Goal: Task Accomplishment & Management: Manage account settings

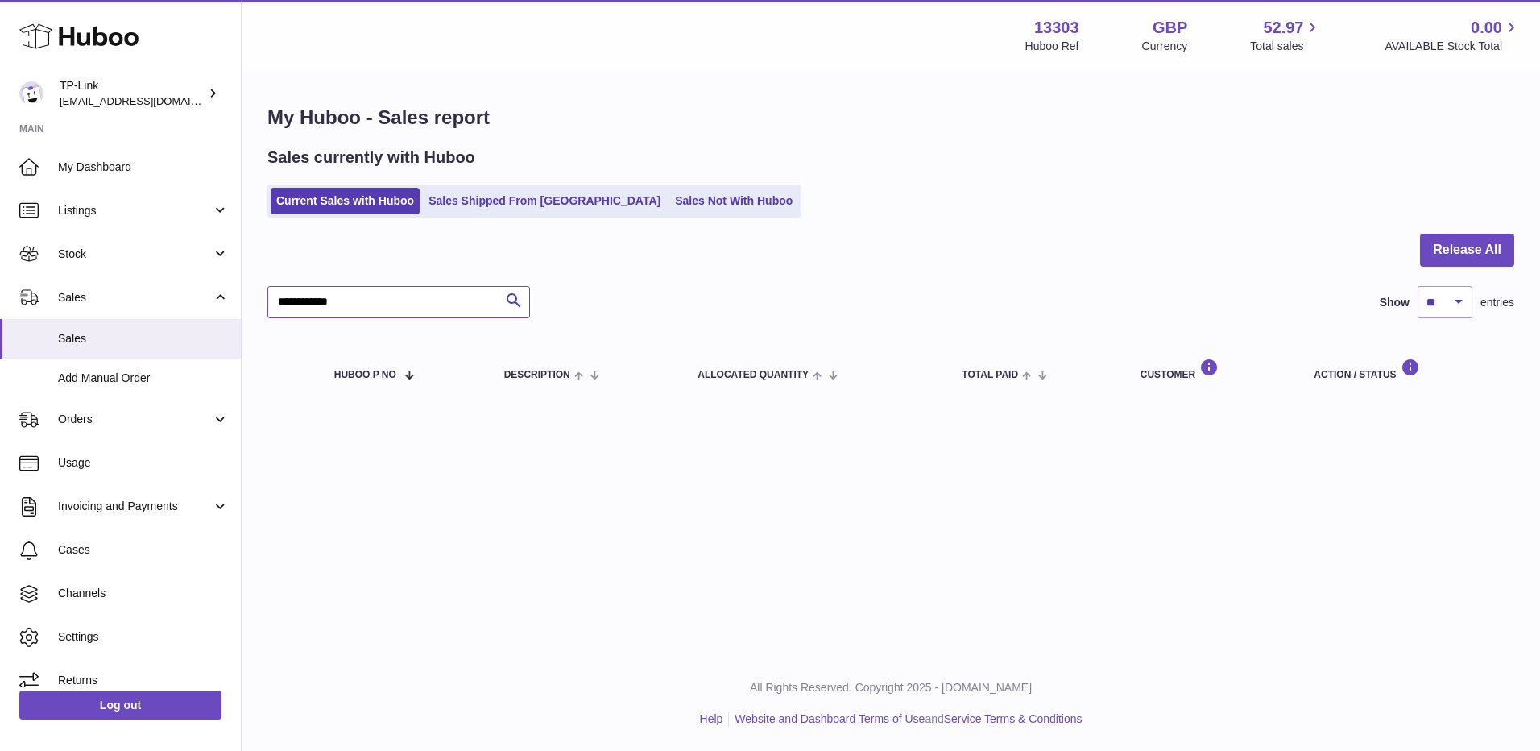
drag, startPoint x: 395, startPoint y: 315, endPoint x: 261, endPoint y: 309, distance: 134.6
click at [261, 309] on div "**********" at bounding box center [891, 254] width 1298 height 364
paste input "*"
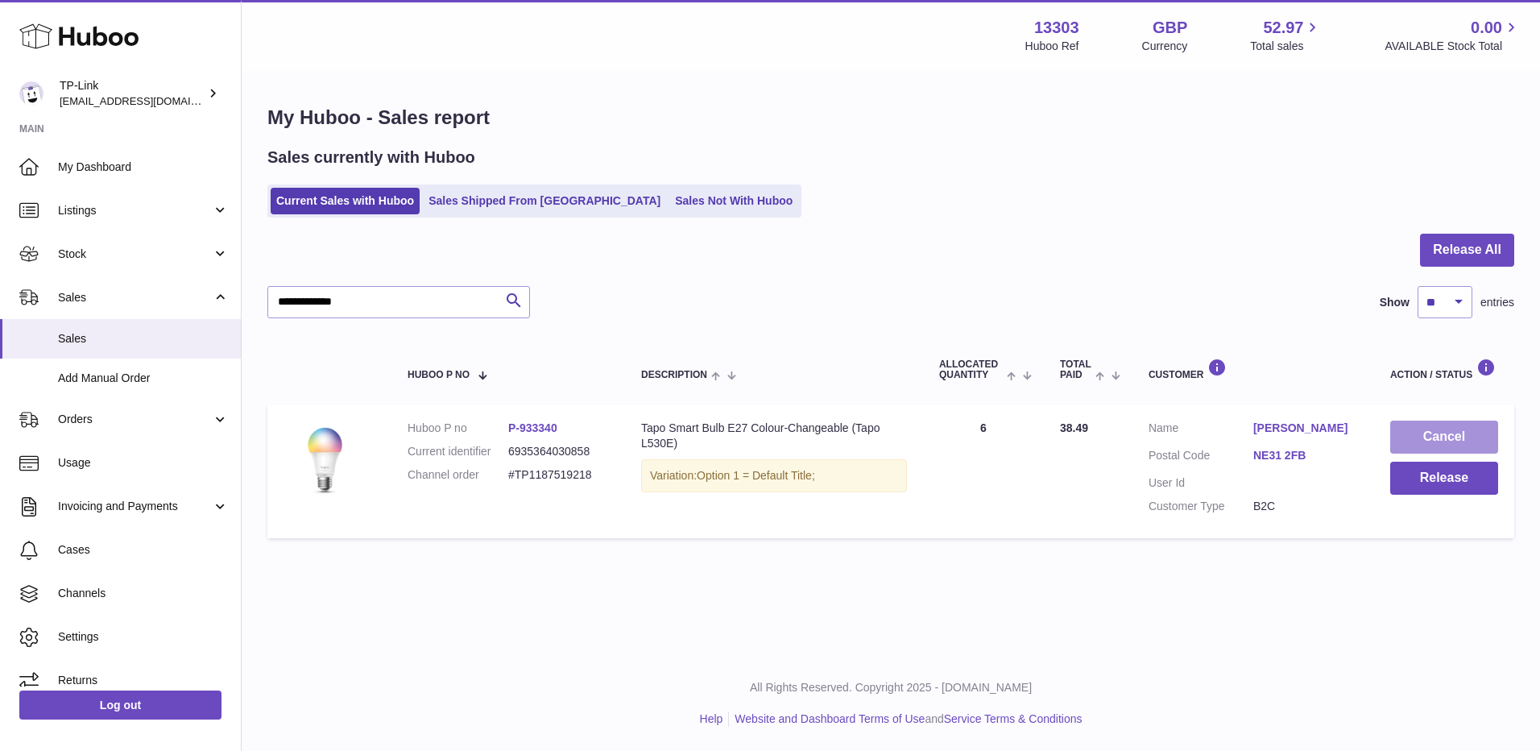
click at [1455, 437] on button "Cancel" at bounding box center [1444, 436] width 108 height 33
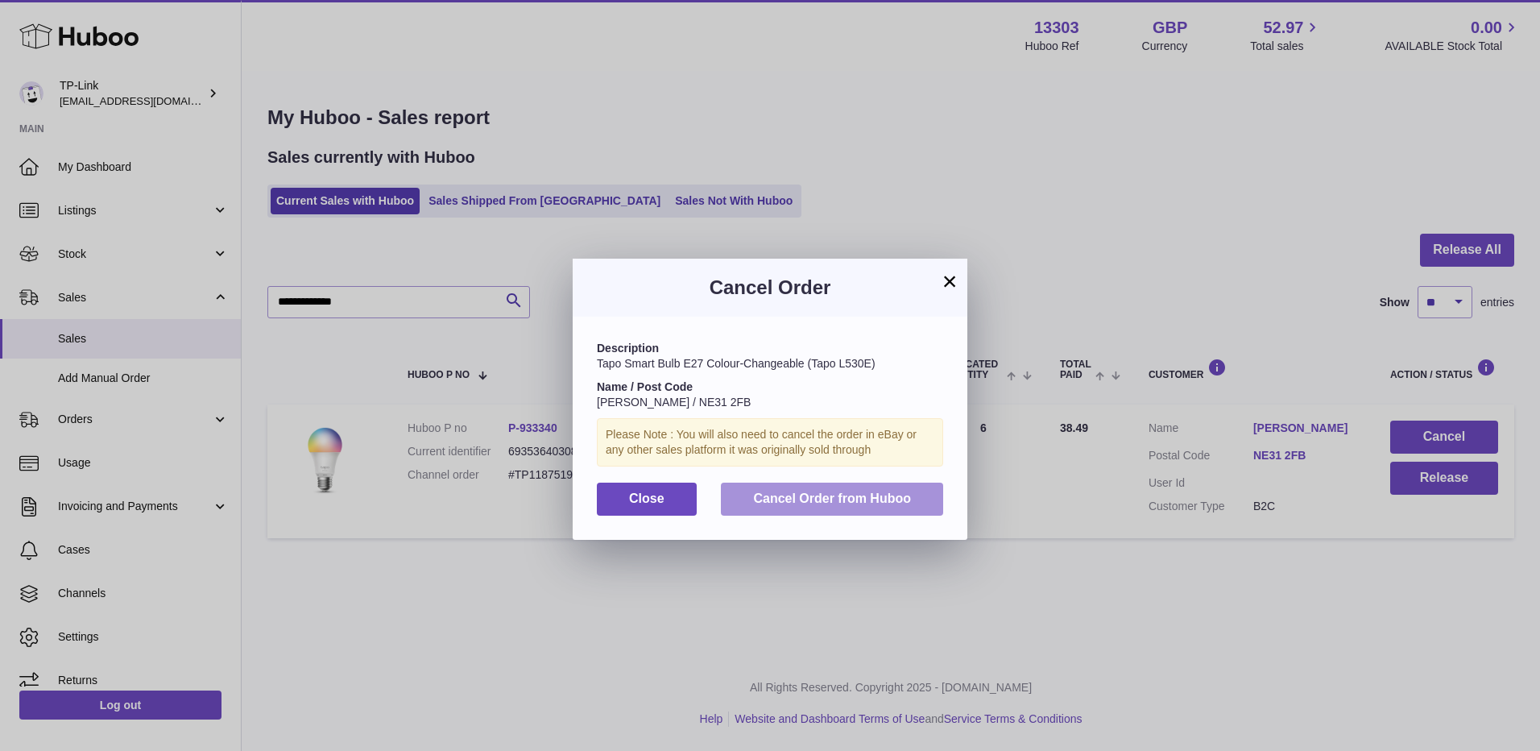
click at [792, 507] on button "Cancel Order from Huboo" at bounding box center [832, 498] width 222 height 33
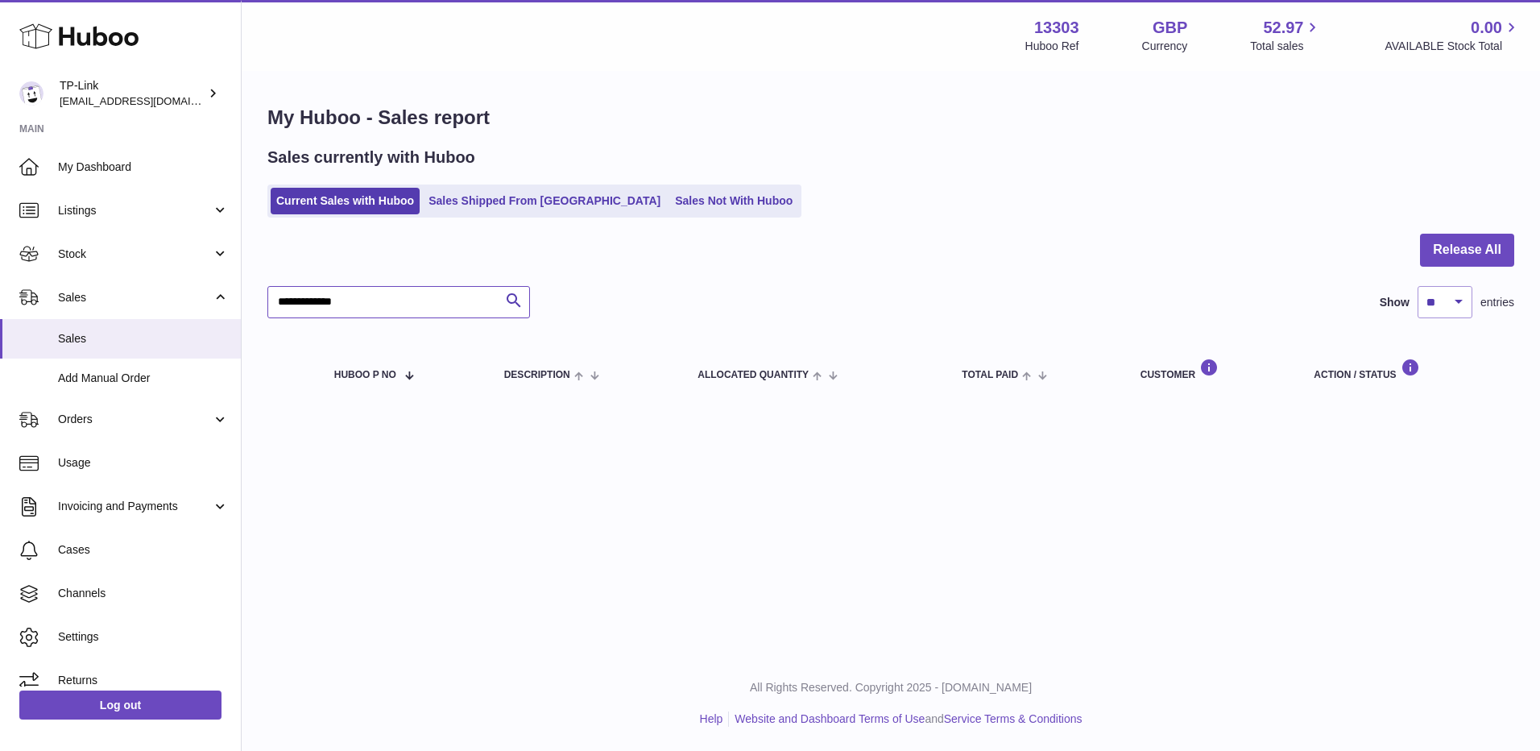
drag, startPoint x: 388, startPoint y: 299, endPoint x: 253, endPoint y: 304, distance: 135.4
click at [253, 304] on div "**********" at bounding box center [891, 254] width 1298 height 364
paste input "text"
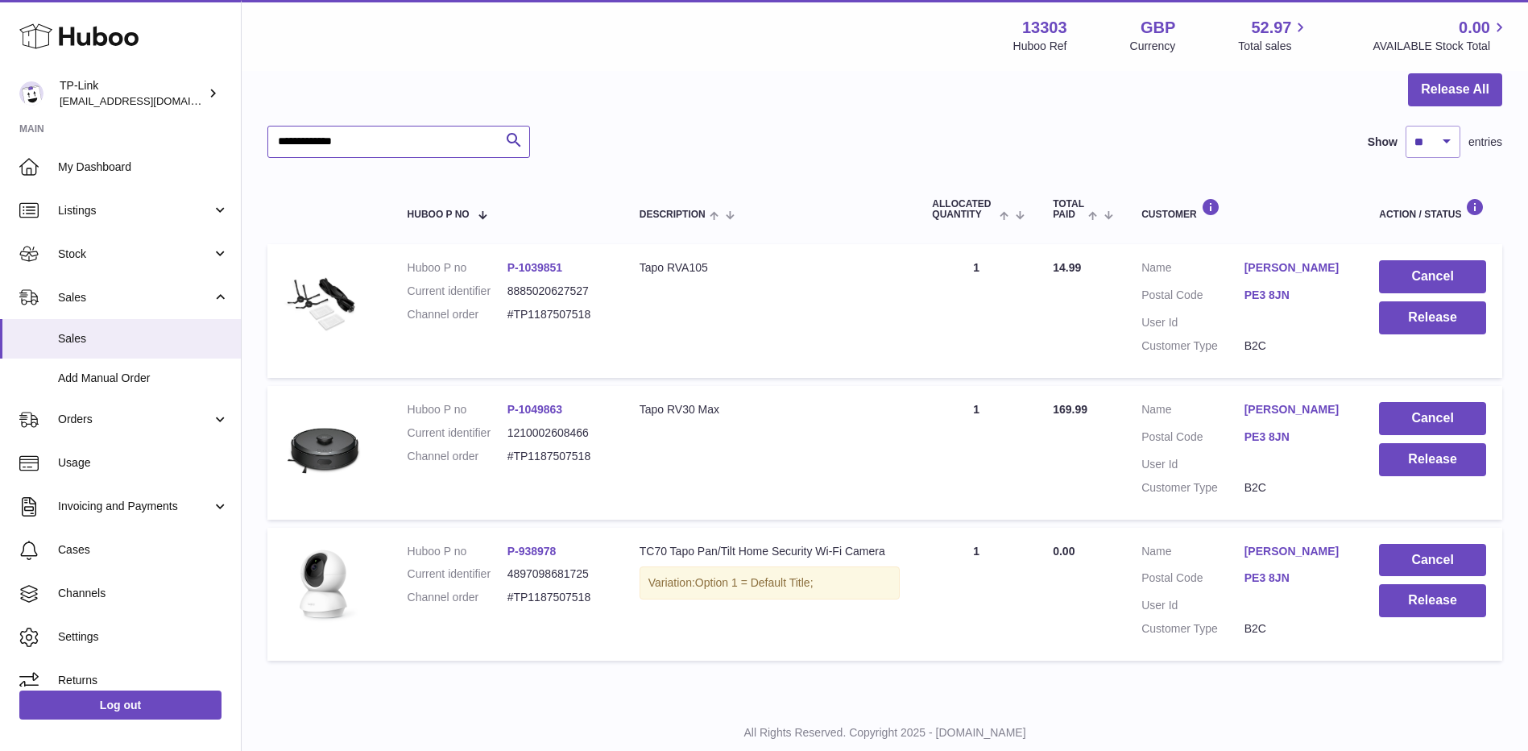
scroll to position [161, 0]
type input "**********"
click at [1442, 272] on button "Cancel" at bounding box center [1432, 275] width 107 height 33
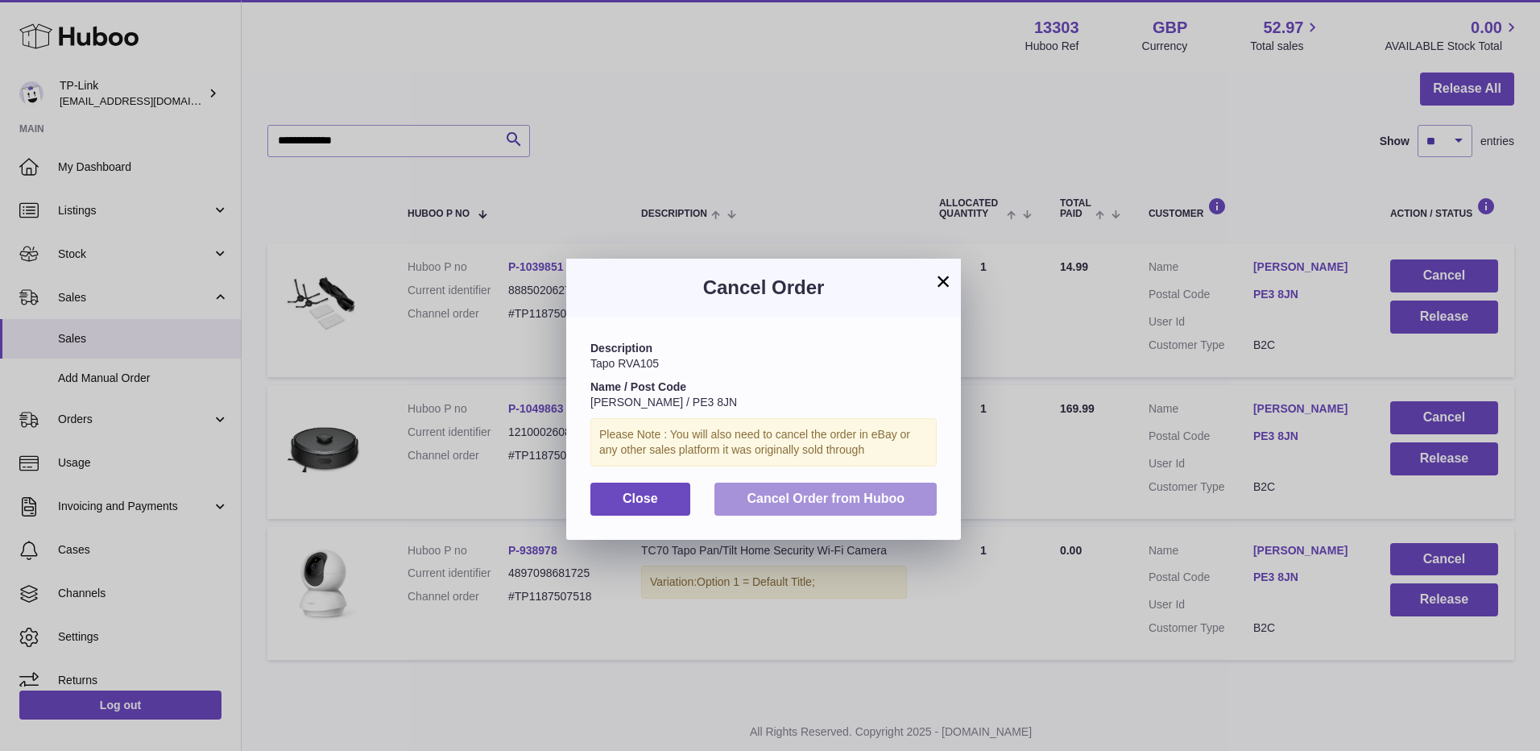
click at [780, 502] on span "Cancel Order from Huboo" at bounding box center [826, 498] width 158 height 14
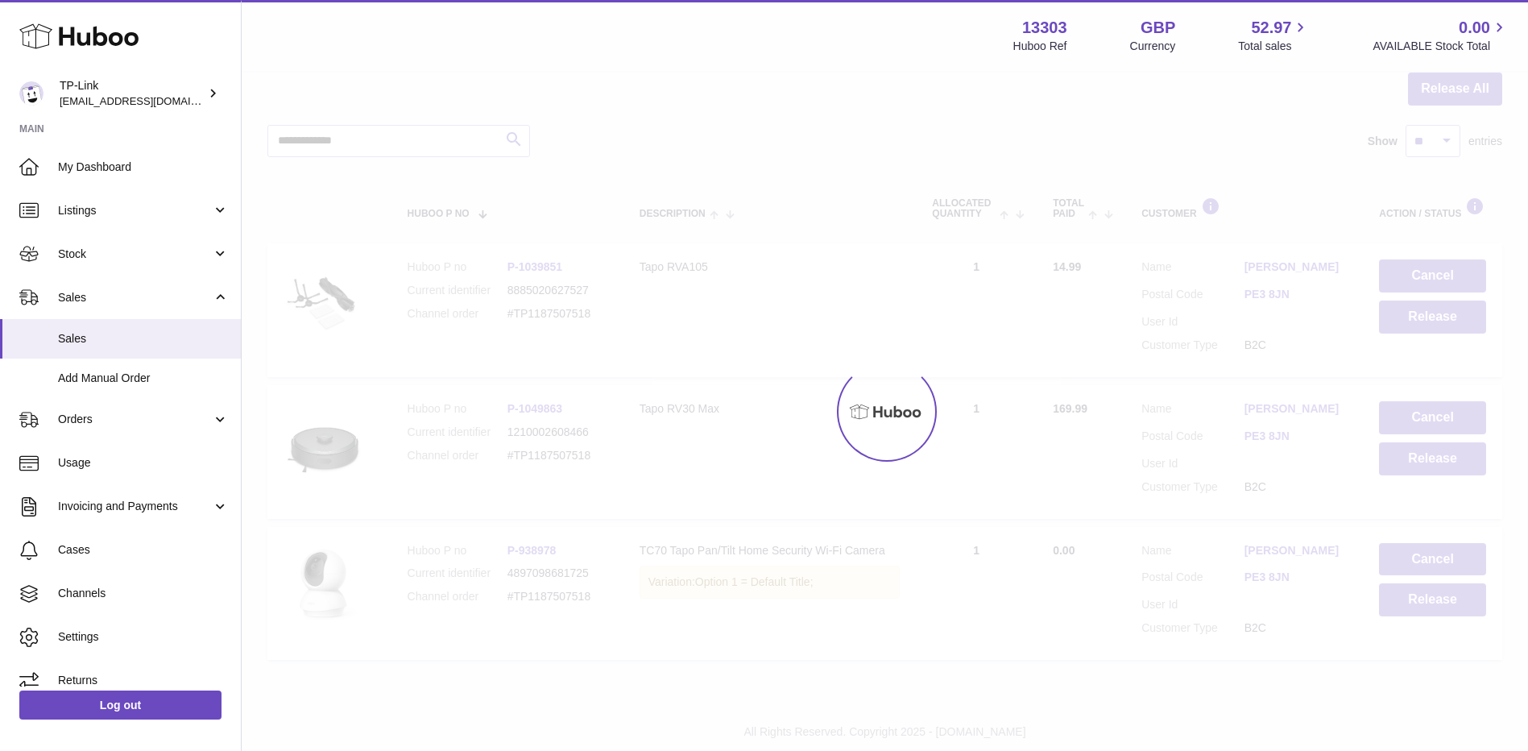
scroll to position [64, 0]
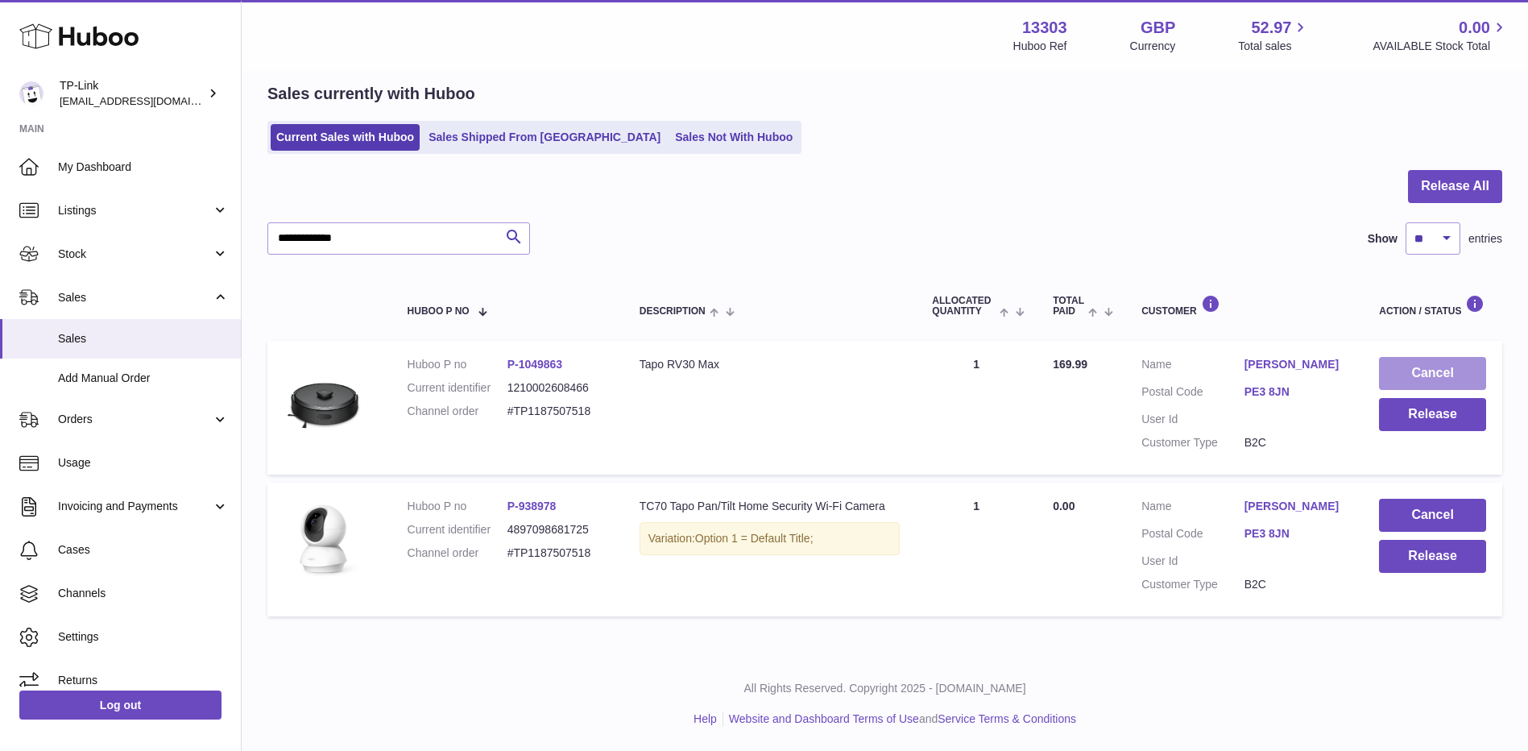
click at [1420, 375] on button "Cancel" at bounding box center [1432, 373] width 107 height 33
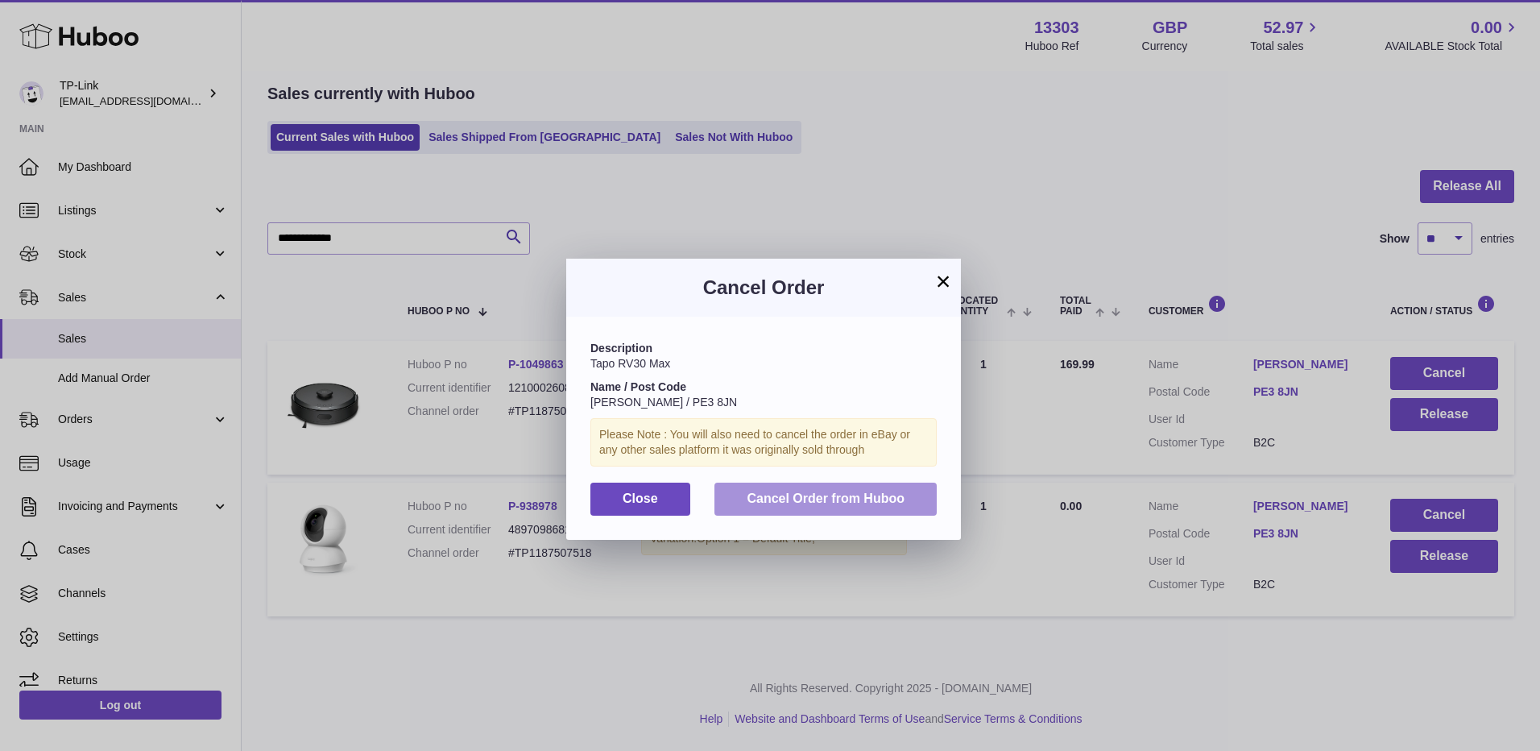
click at [790, 501] on span "Cancel Order from Huboo" at bounding box center [826, 498] width 158 height 14
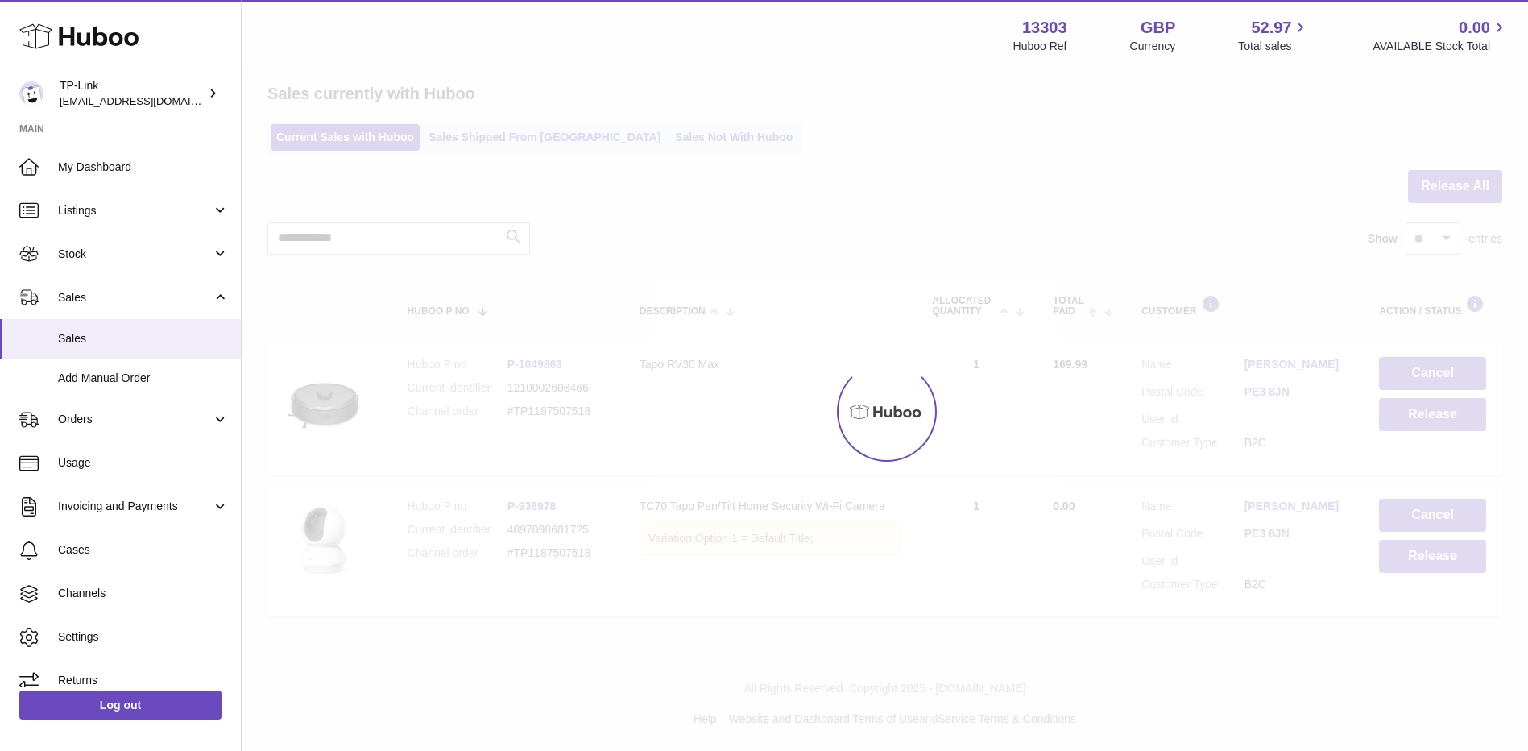
scroll to position [0, 0]
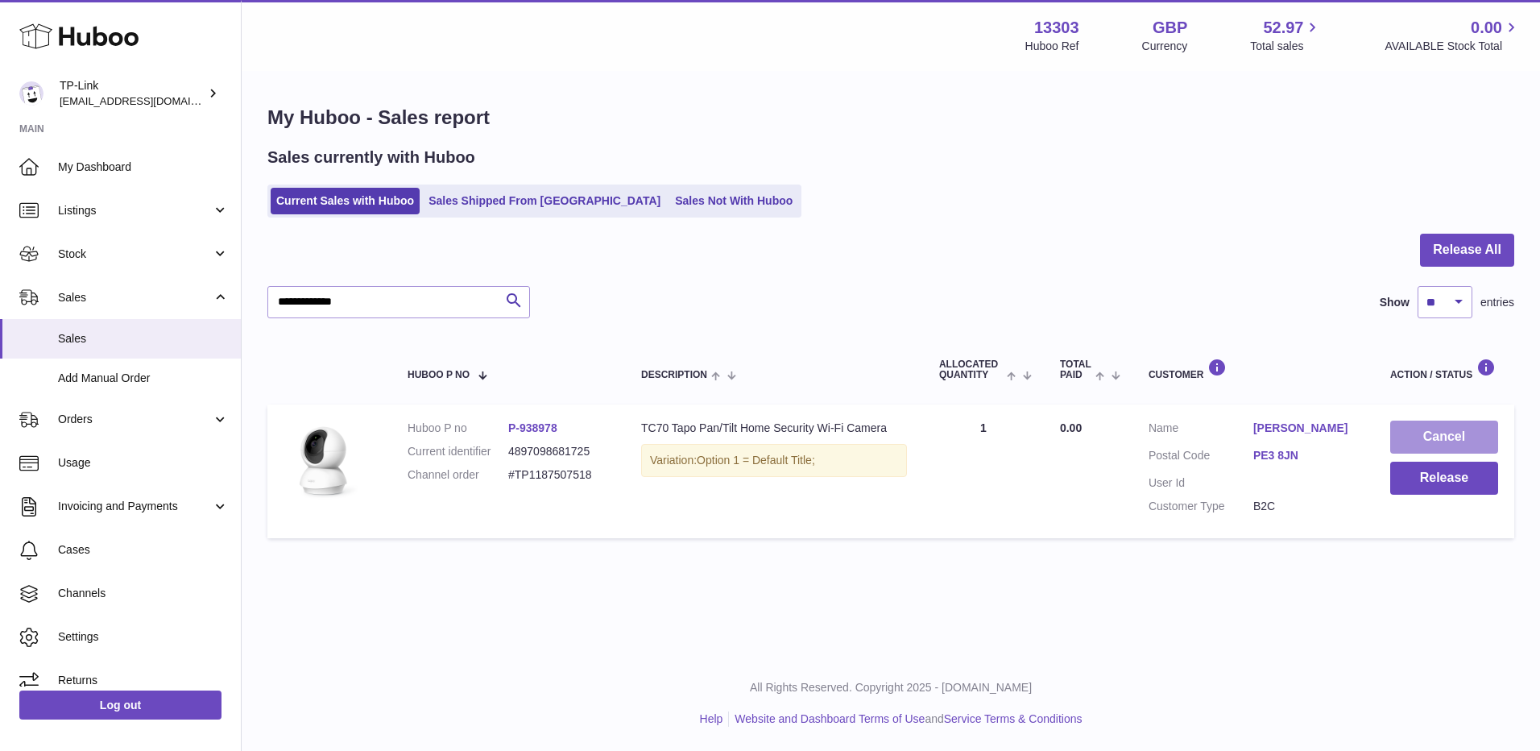
click at [1442, 428] on button "Cancel" at bounding box center [1444, 436] width 108 height 33
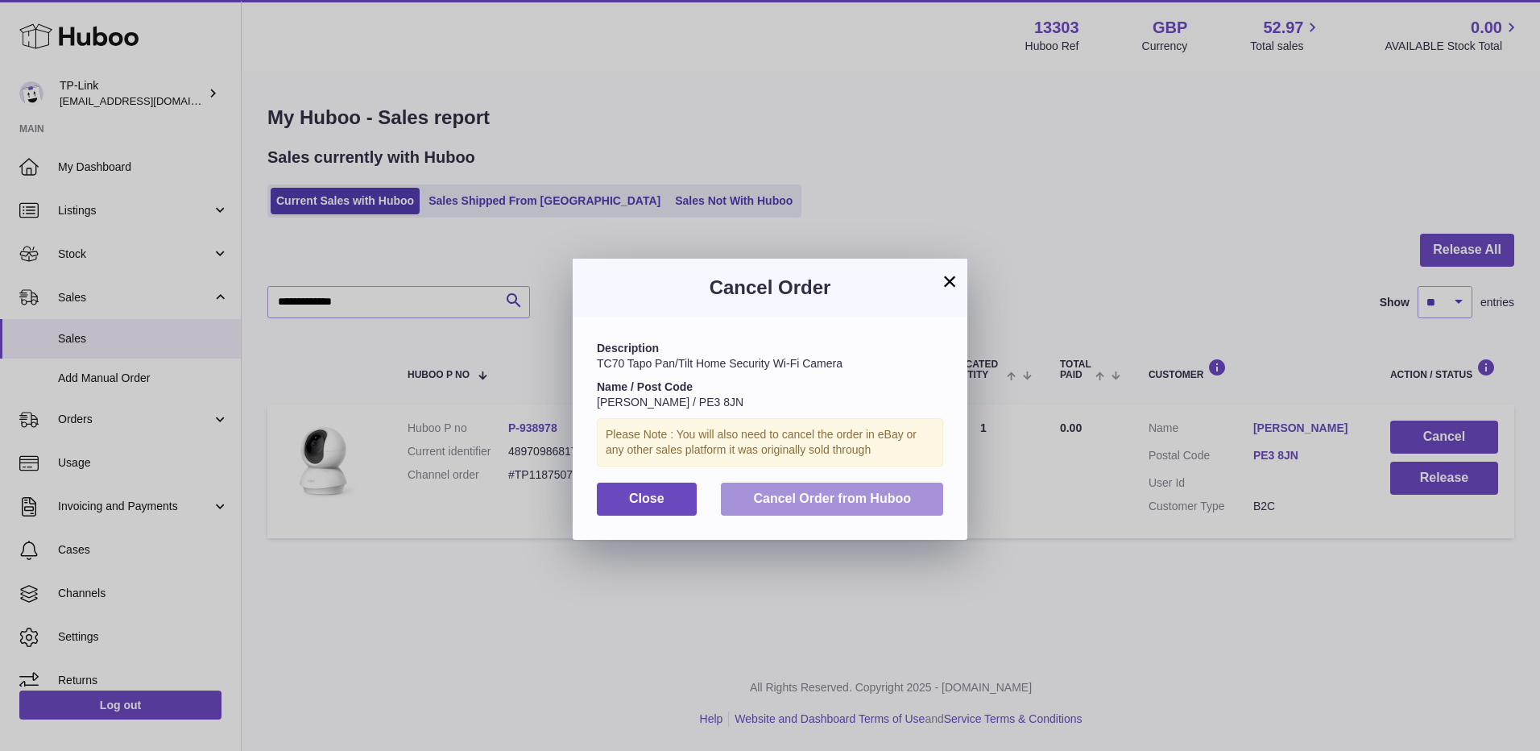
click at [796, 494] on span "Cancel Order from Huboo" at bounding box center [832, 498] width 158 height 14
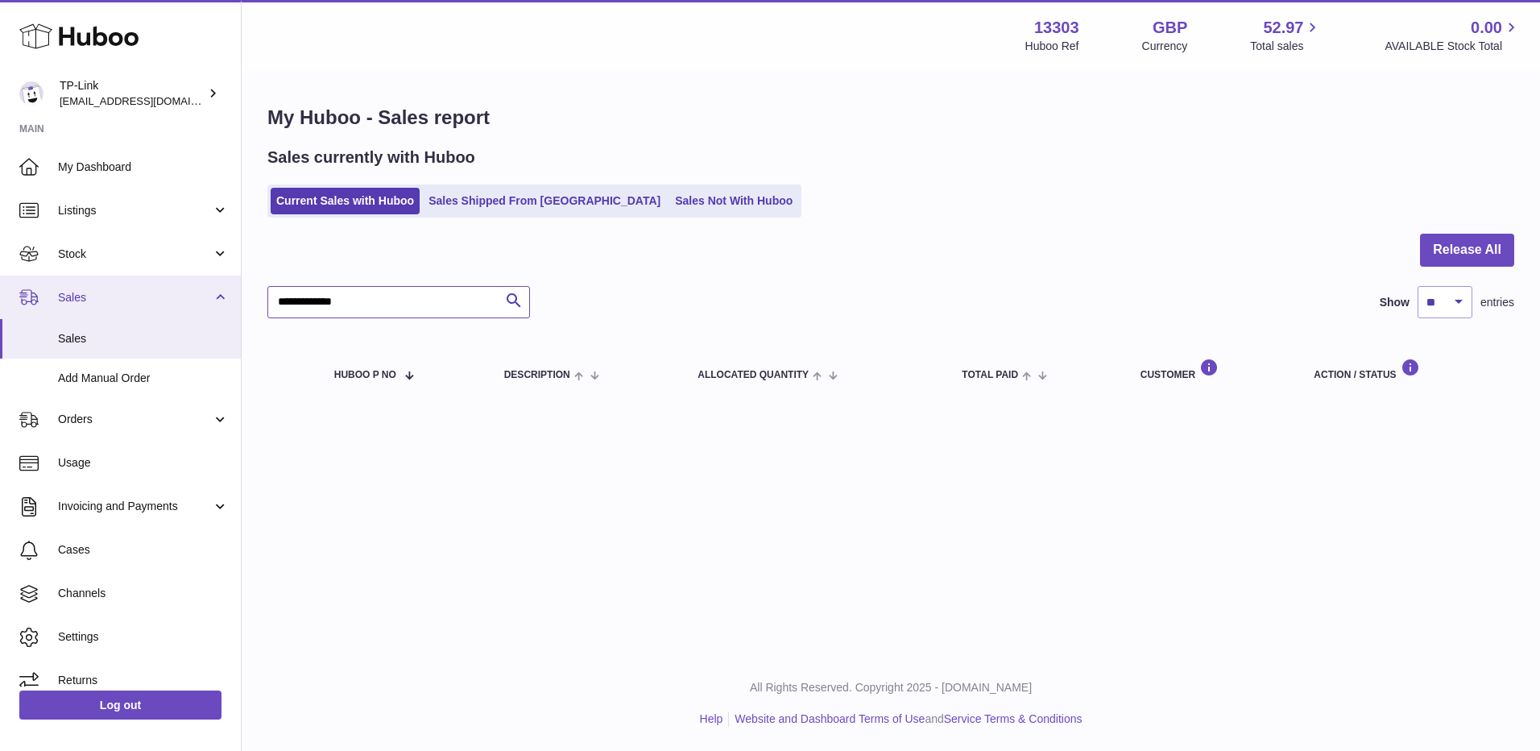
drag, startPoint x: 375, startPoint y: 304, endPoint x: 221, endPoint y: 313, distance: 154.9
click at [221, 313] on div "**********" at bounding box center [770, 375] width 1540 height 751
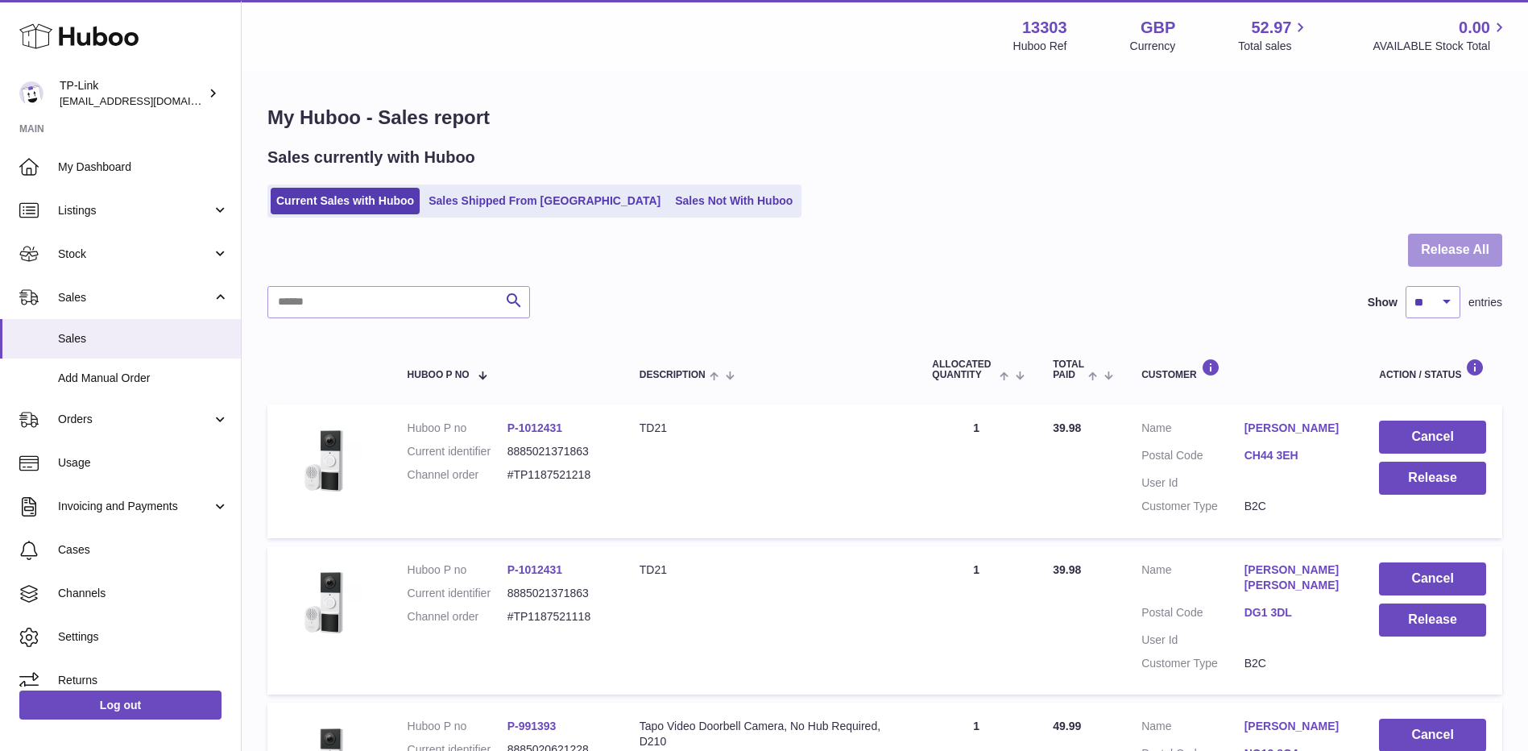
click at [1455, 250] on button "Release All" at bounding box center [1455, 250] width 94 height 33
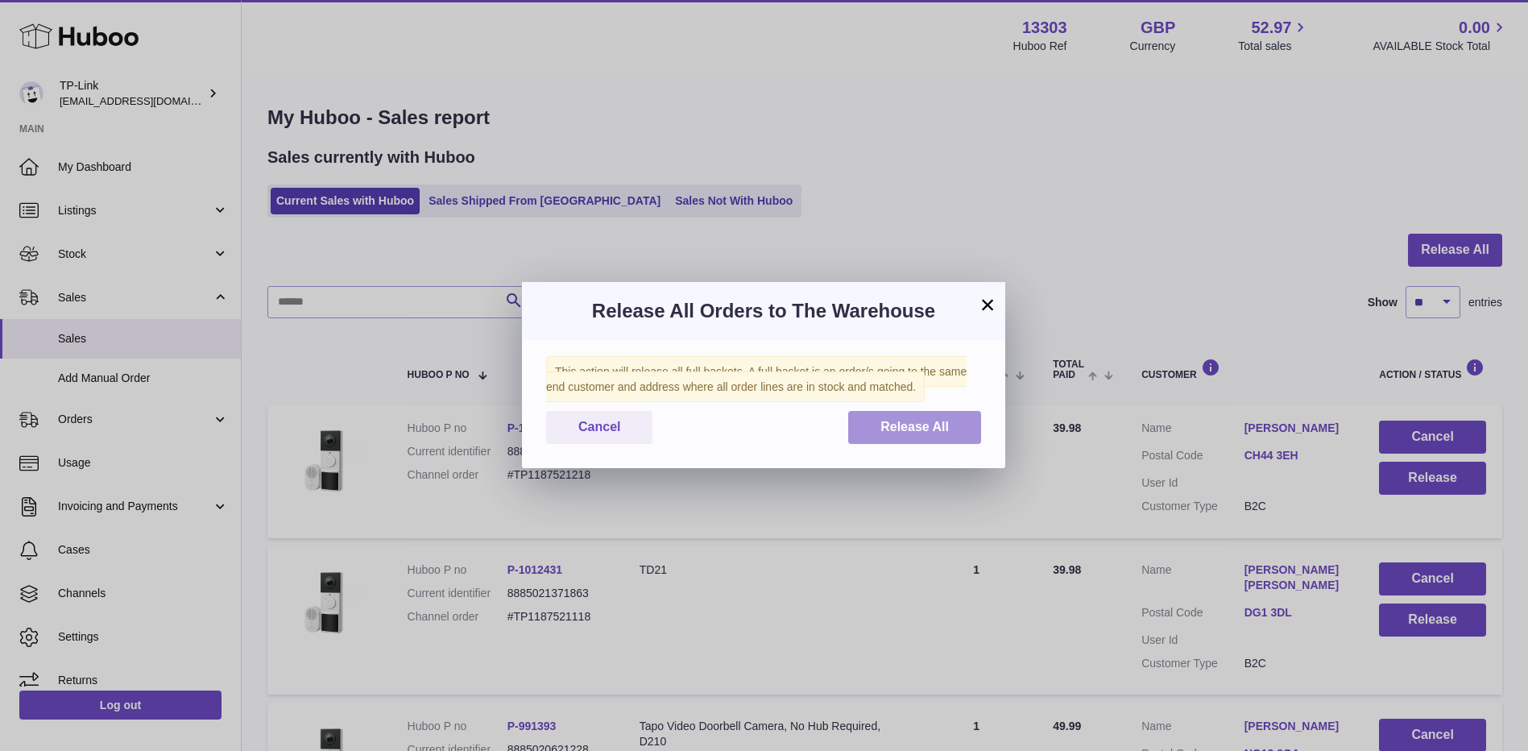
click at [890, 429] on span "Release All" at bounding box center [914, 427] width 68 height 14
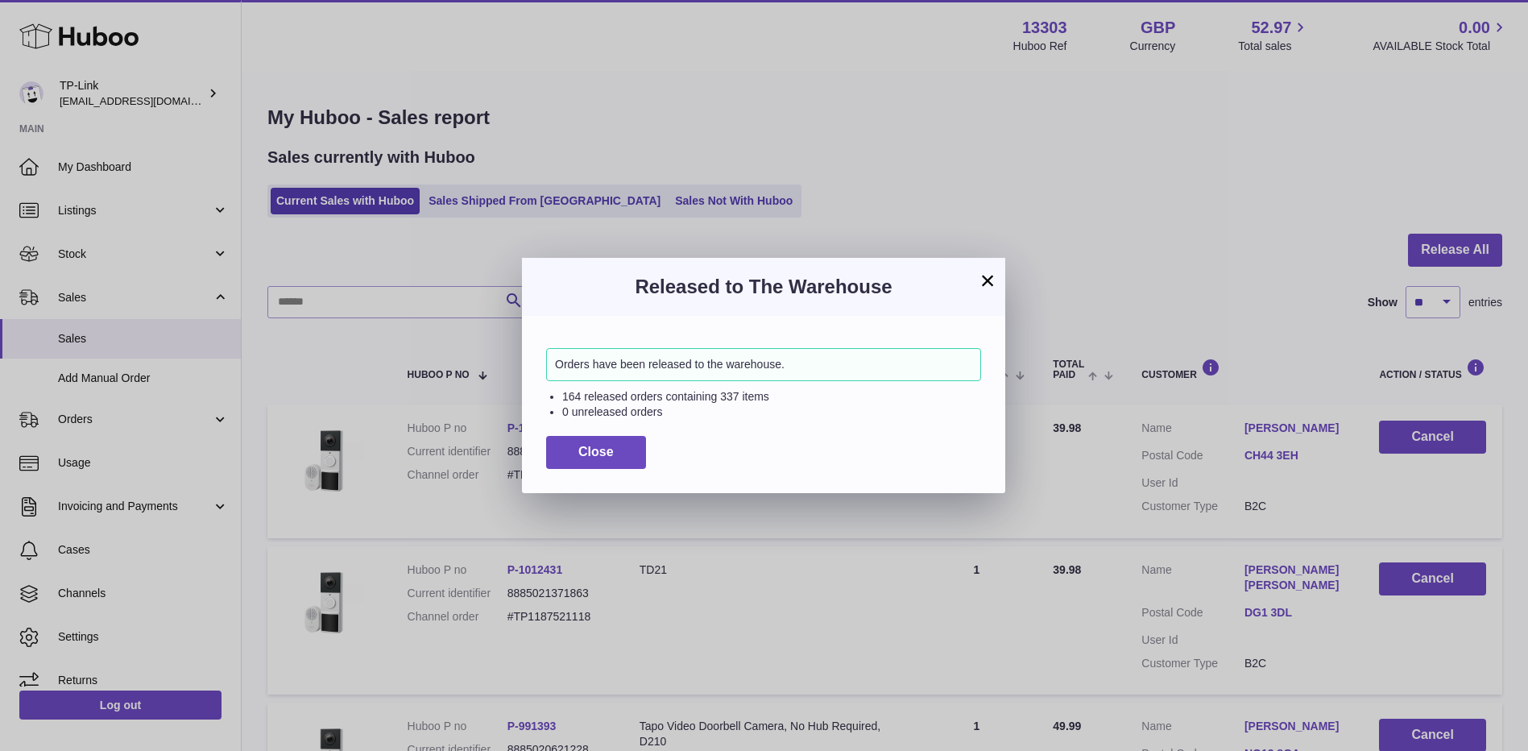
click at [988, 278] on button "×" at bounding box center [987, 280] width 19 height 19
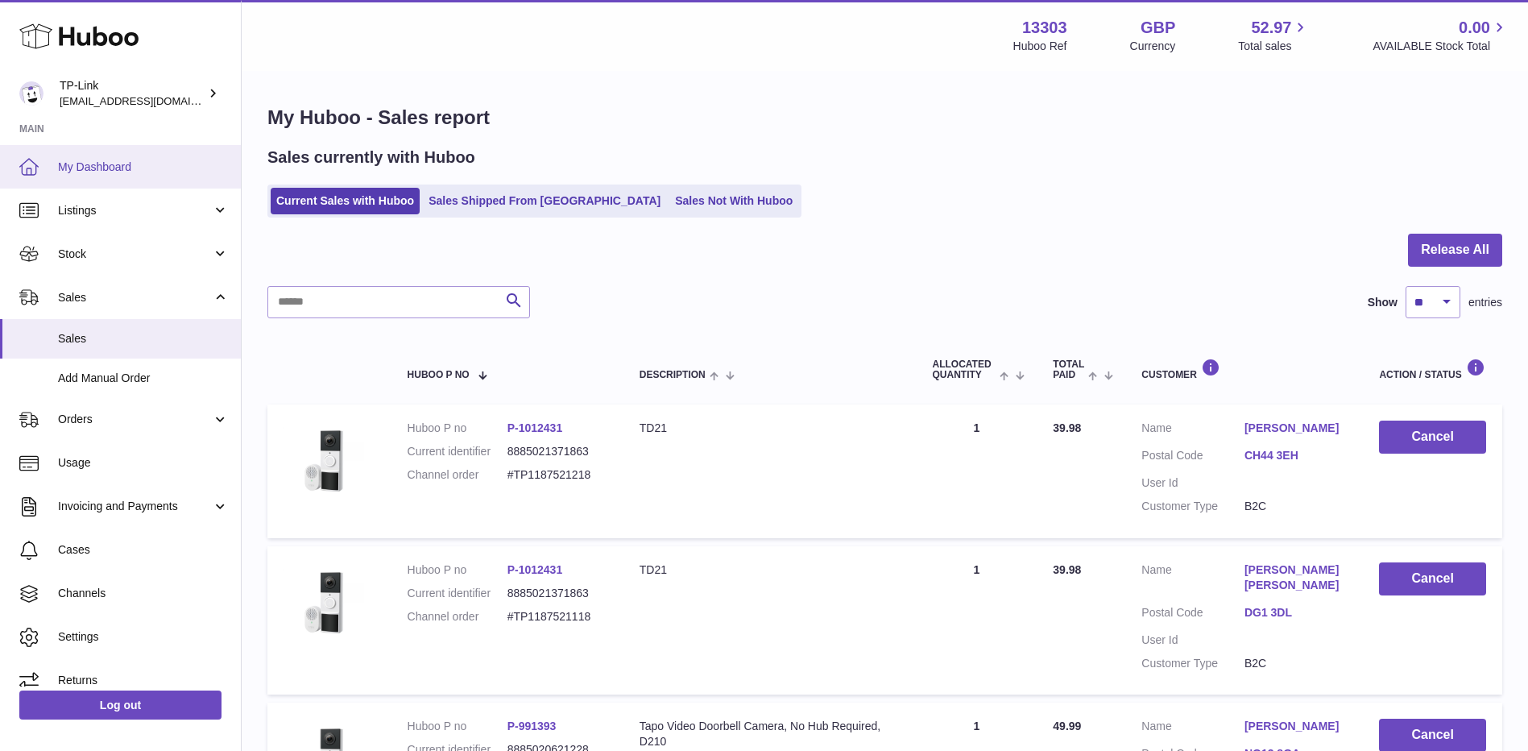
click at [135, 167] on span "My Dashboard" at bounding box center [143, 166] width 171 height 15
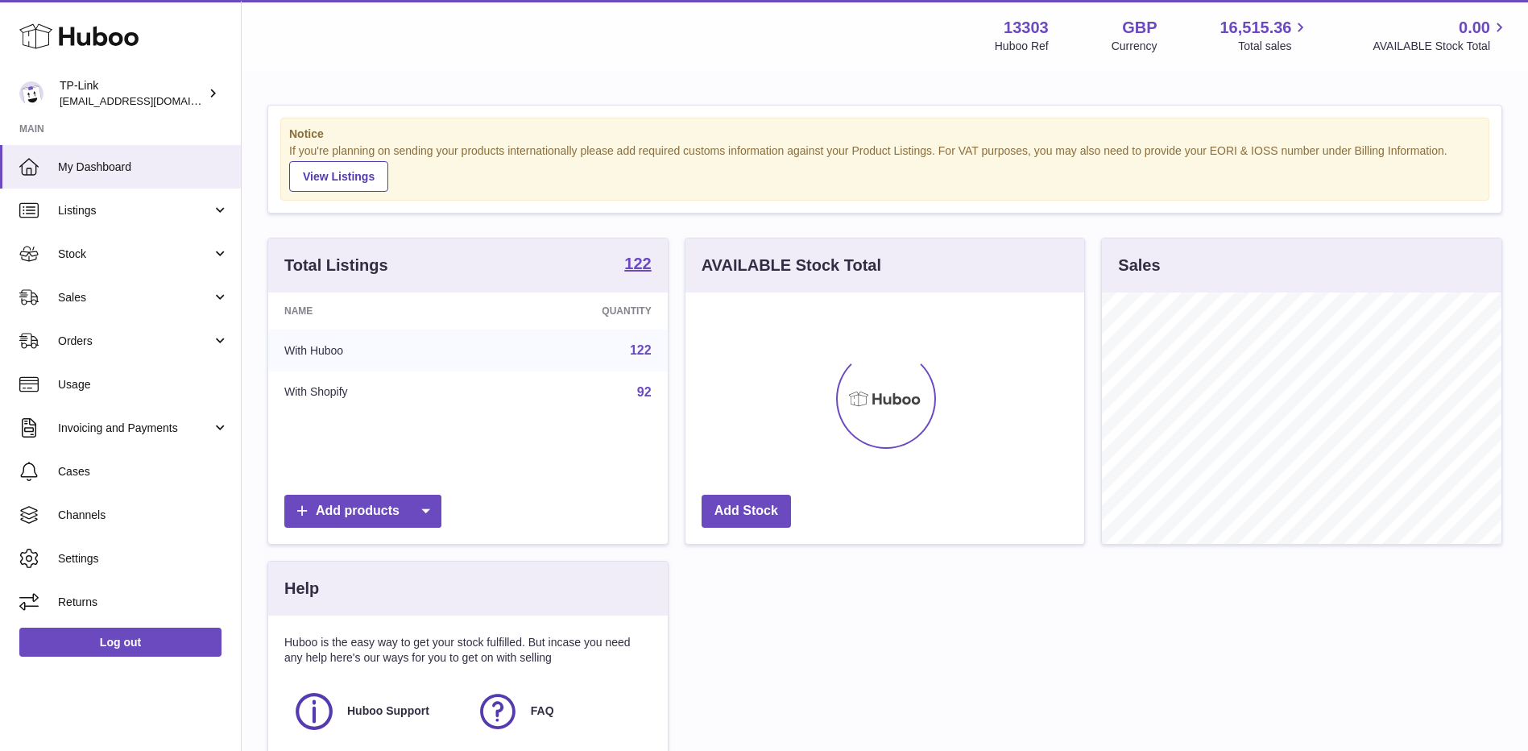
scroll to position [251, 399]
